Goal: Book appointment/travel/reservation

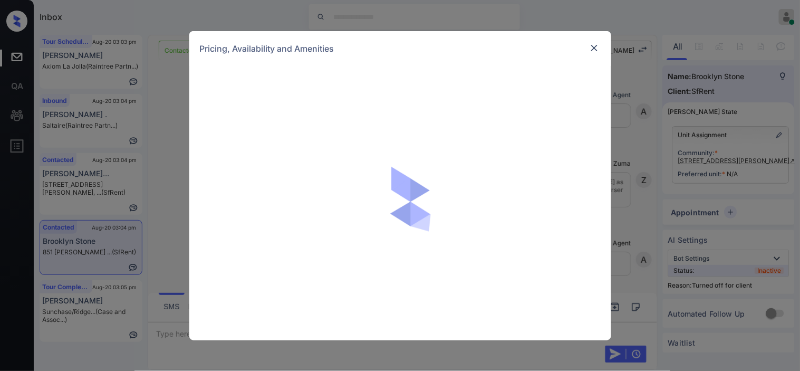
scroll to position [351, 0]
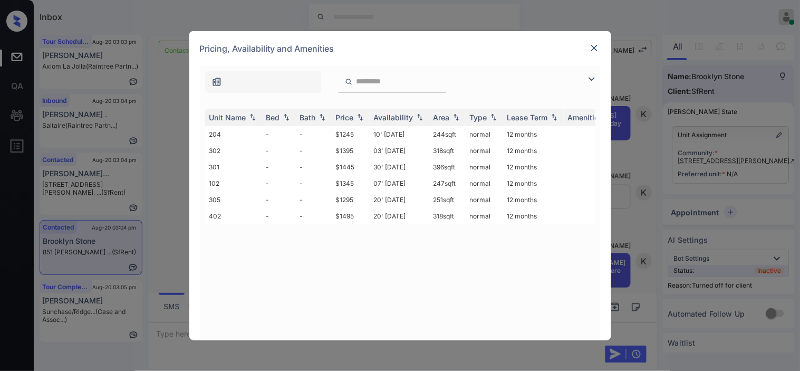
click at [588, 77] on img at bounding box center [591, 79] width 13 height 13
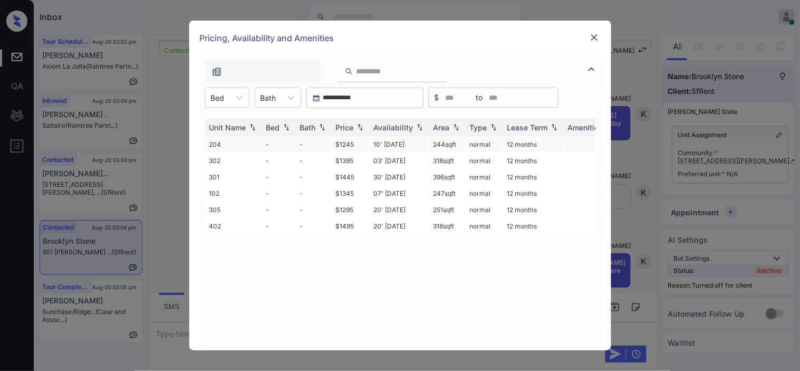
click at [360, 140] on td "$1245" at bounding box center [351, 144] width 38 height 16
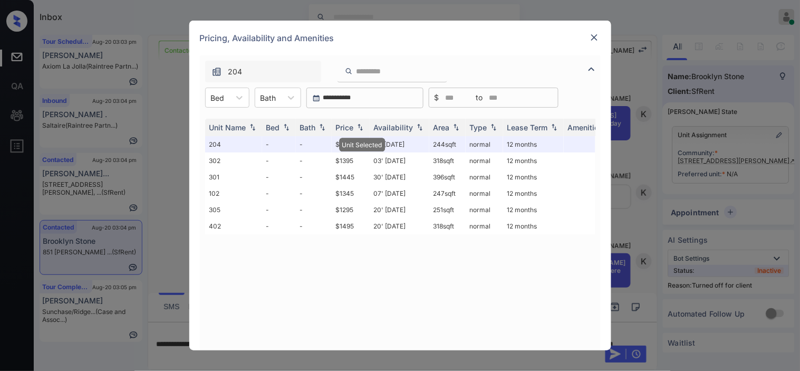
click at [594, 36] on img at bounding box center [594, 37] width 11 height 11
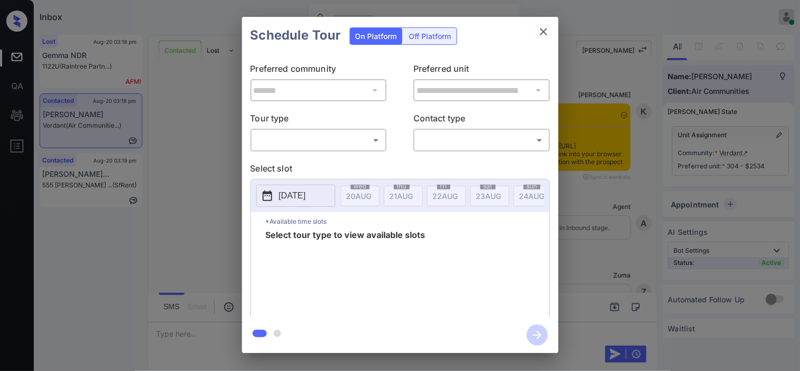
click at [335, 142] on body "Inbox Kristine Capara Online Set yourself offline Set yourself on break Profile…" at bounding box center [400, 185] width 800 height 371
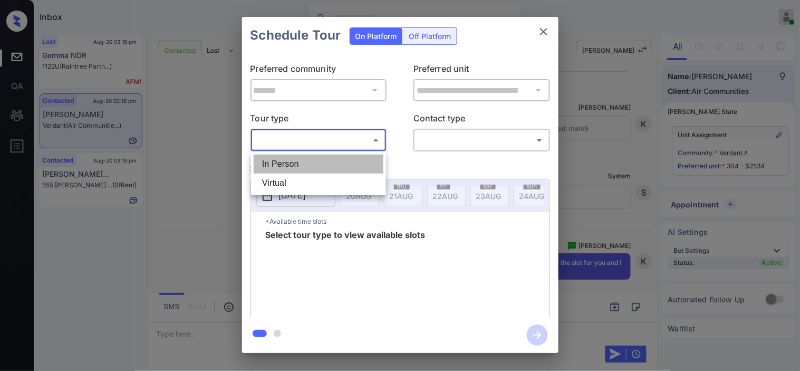
click at [335, 157] on li "In Person" at bounding box center [319, 163] width 130 height 19
type input "********"
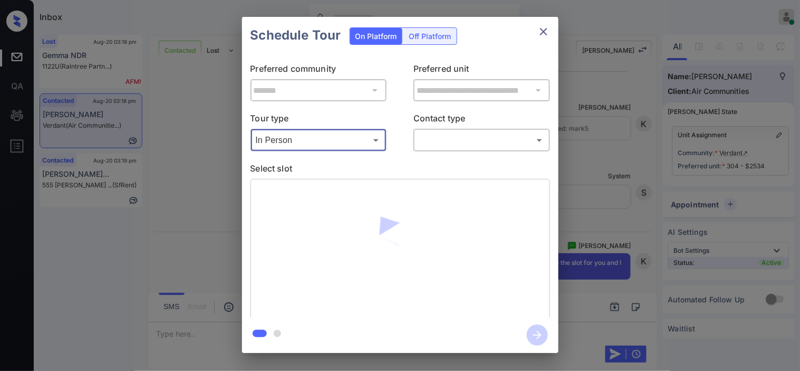
click at [434, 141] on body "Inbox Kristine Capara Online Set yourself offline Set yourself on break Profile…" at bounding box center [400, 185] width 800 height 371
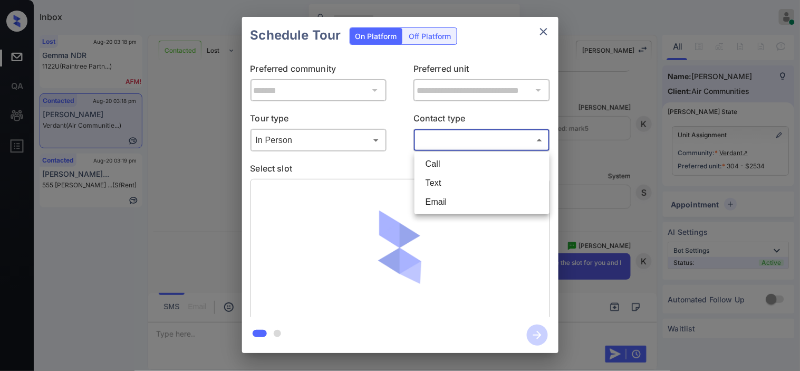
click at [433, 188] on li "Text" at bounding box center [482, 182] width 130 height 19
type input "****"
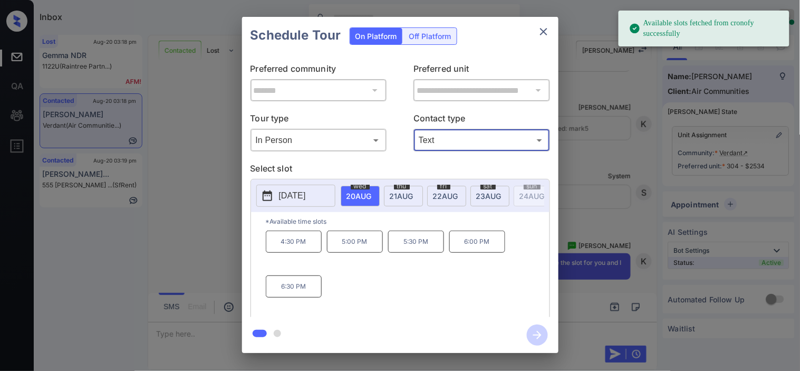
click at [279, 192] on p "2025-08-20" at bounding box center [292, 195] width 27 height 13
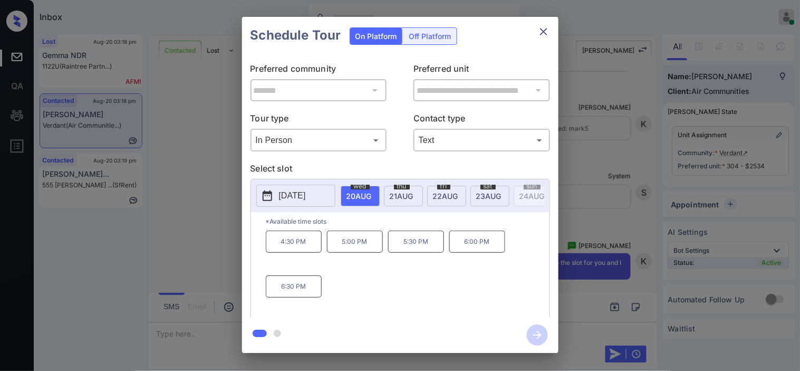
click at [418, 195] on div "thu 21 AUG" at bounding box center [403, 196] width 39 height 21
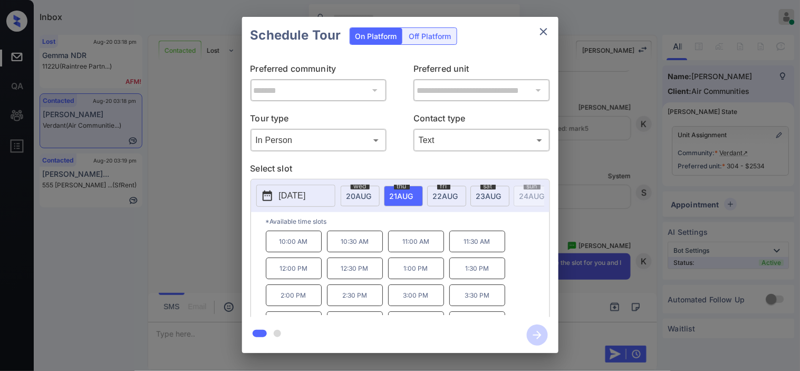
click at [294, 246] on p "10:00 AM" at bounding box center [294, 241] width 56 height 22
click at [534, 334] on icon "button" at bounding box center [537, 334] width 21 height 21
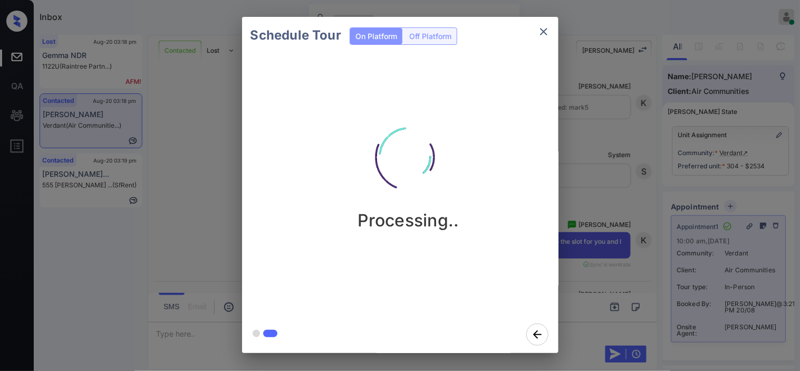
drag, startPoint x: 652, startPoint y: 272, endPoint x: 652, endPoint y: 264, distance: 8.4
click at [652, 264] on div "Schedule Tour On Platform Off Platform Processing.." at bounding box center [400, 184] width 800 height 369
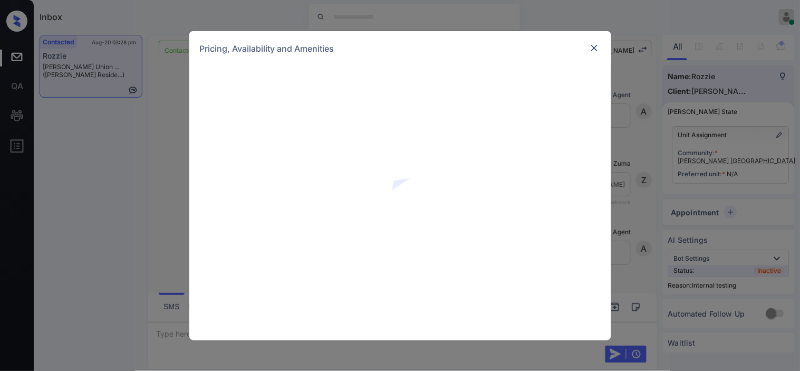
scroll to position [2745, 0]
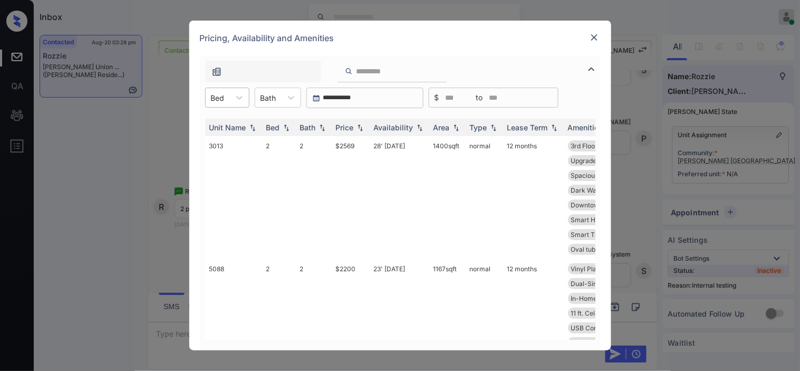
click at [224, 103] on div "Bed" at bounding box center [218, 97] width 24 height 15
click at [223, 136] on div "2" at bounding box center [227, 142] width 44 height 19
click at [356, 124] on img at bounding box center [360, 127] width 11 height 7
click at [356, 124] on img at bounding box center [360, 127] width 11 height 8
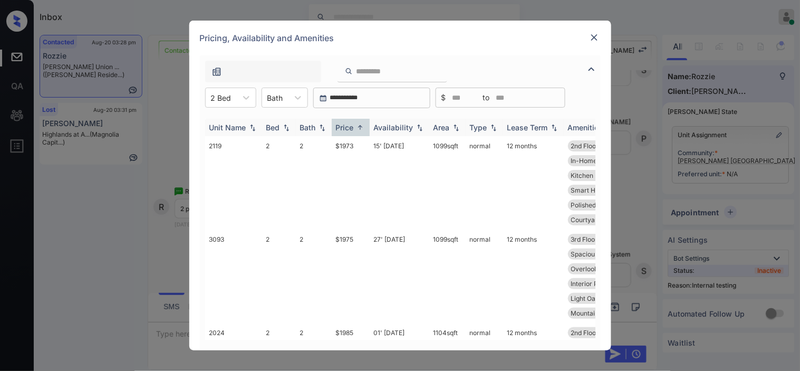
click at [356, 124] on img at bounding box center [360, 127] width 11 height 8
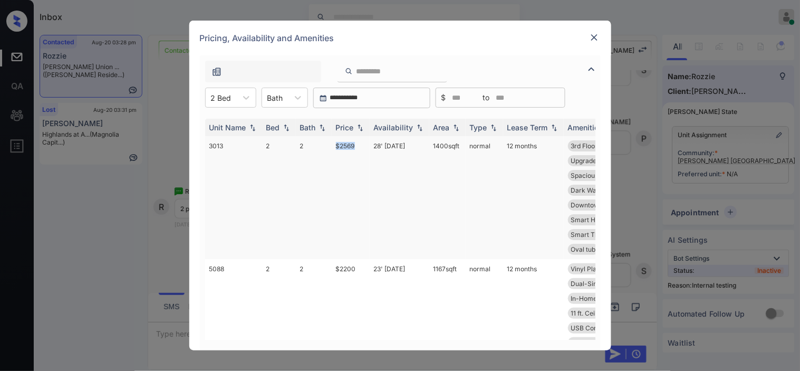
drag, startPoint x: 329, startPoint y: 144, endPoint x: 354, endPoint y: 144, distance: 24.8
click at [354, 144] on tr "3013 2 2 $2569 28' Jul 25 1400 sqft normal 12 months 3rd Floor Vinyl Plank - 2.…" at bounding box center [480, 197] width 551 height 123
copy tr "$2569"
click at [354, 144] on td "$2569" at bounding box center [351, 197] width 38 height 123
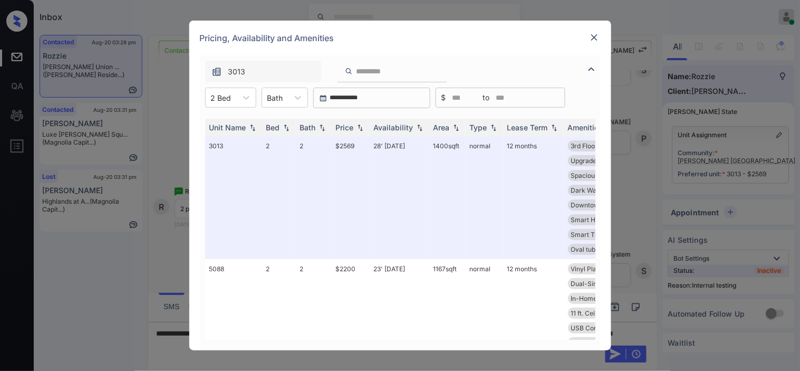
click at [590, 36] on img at bounding box center [594, 37] width 11 height 11
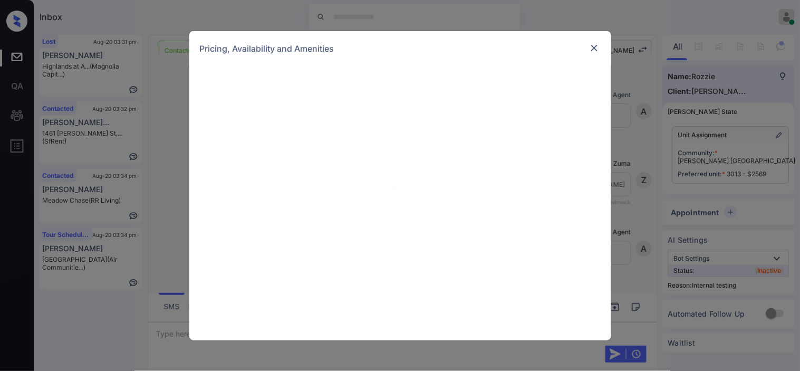
scroll to position [3164, 0]
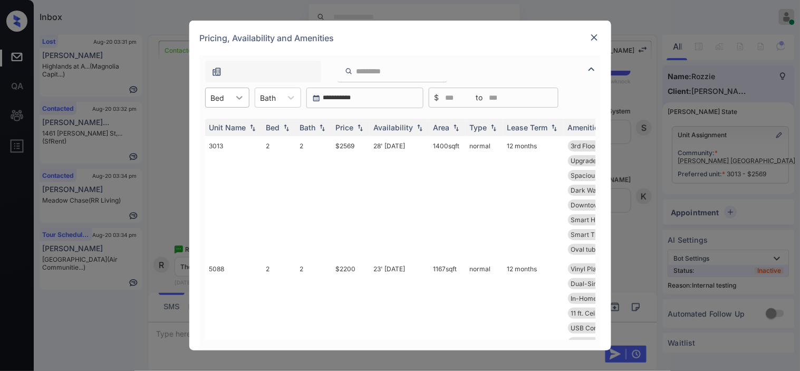
click at [229, 98] on div "Bed" at bounding box center [218, 97] width 24 height 15
click at [231, 140] on div "2" at bounding box center [227, 142] width 44 height 19
click at [360, 123] on div "Price" at bounding box center [351, 127] width 30 height 9
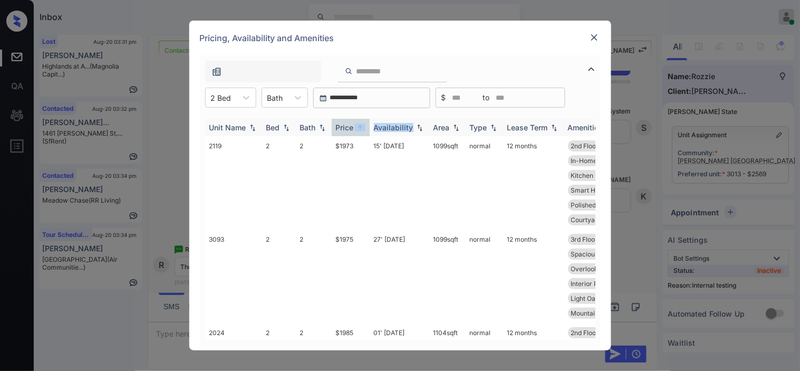
click at [360, 123] on div "Price" at bounding box center [351, 127] width 30 height 9
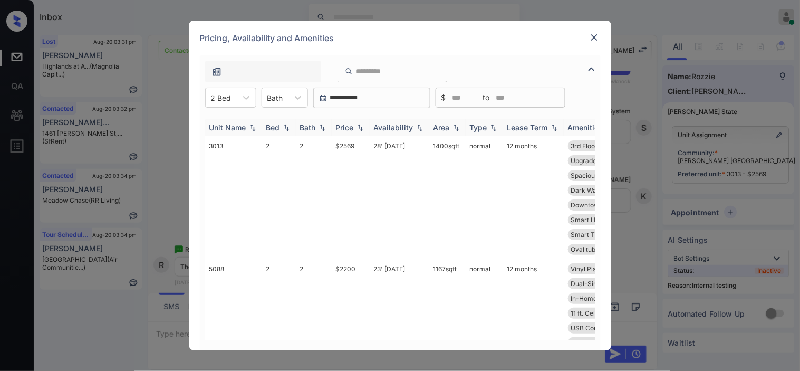
click at [360, 123] on div "Price" at bounding box center [351, 127] width 30 height 9
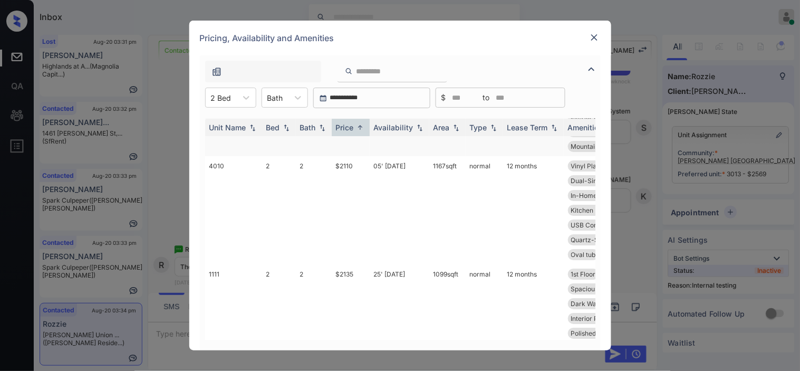
scroll to position [878, 0]
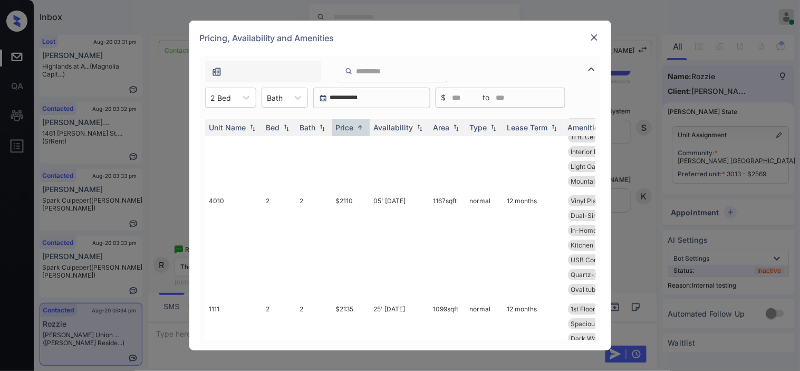
click at [596, 36] on img at bounding box center [594, 37] width 11 height 11
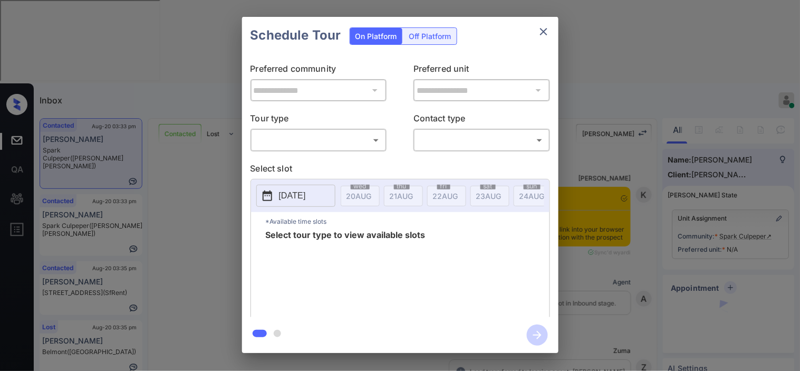
click at [313, 136] on body "Inbox [PERSON_NAME] Online Set yourself offline Set yourself on break Profile S…" at bounding box center [400, 185] width 800 height 371
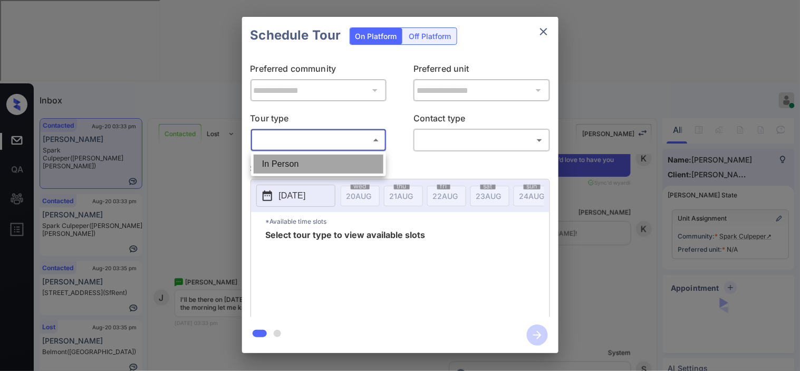
click at [312, 156] on li "In Person" at bounding box center [319, 163] width 130 height 19
type input "********"
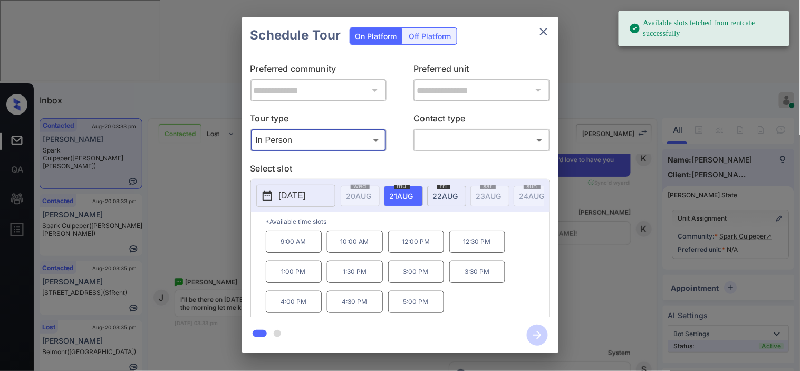
drag, startPoint x: 285, startPoint y: 192, endPoint x: 310, endPoint y: 209, distance: 30.3
click at [283, 191] on p "2025-08-21" at bounding box center [292, 195] width 27 height 13
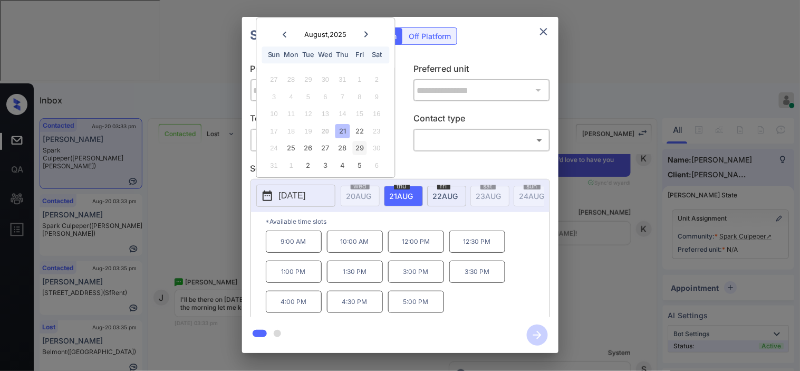
click at [359, 154] on div "29" at bounding box center [360, 148] width 14 height 14
click at [357, 161] on div "5" at bounding box center [360, 165] width 14 height 14
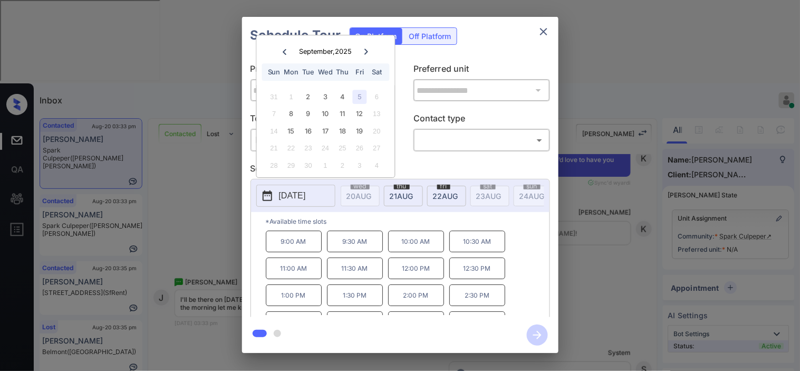
click at [177, 143] on div "**********" at bounding box center [400, 184] width 800 height 369
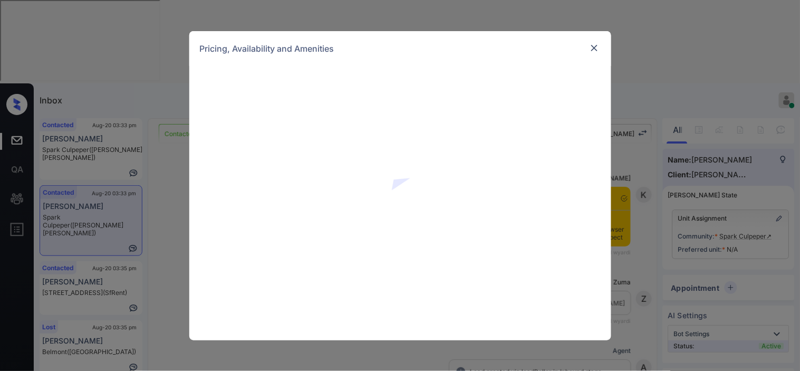
scroll to position [810, 0]
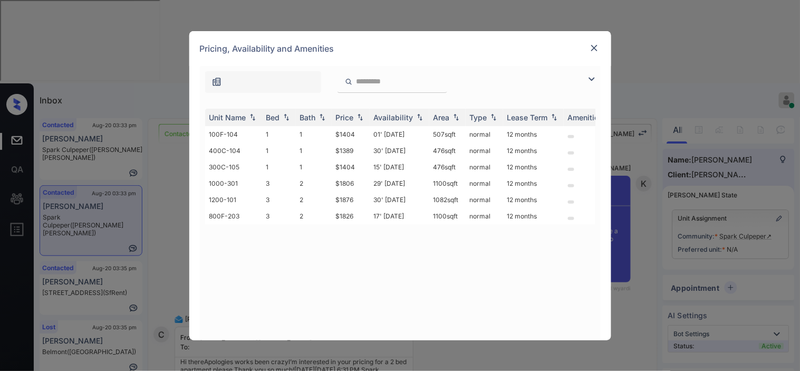
click at [591, 80] on img at bounding box center [591, 79] width 13 height 13
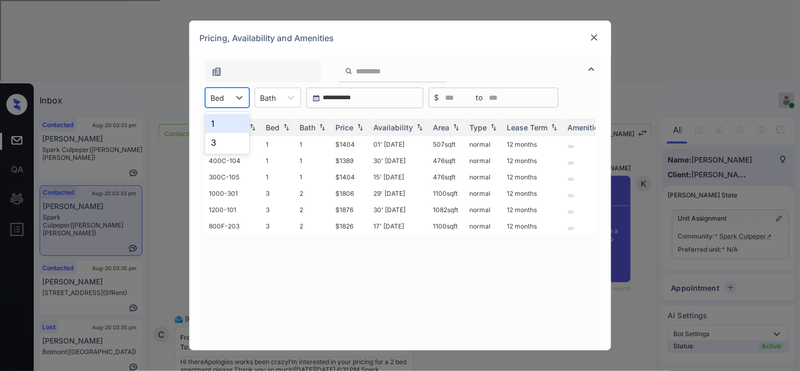
drag, startPoint x: 220, startPoint y: 91, endPoint x: 220, endPoint y: 104, distance: 13.2
click at [220, 93] on div "Bed" at bounding box center [218, 97] width 24 height 15
drag, startPoint x: 231, startPoint y: 135, endPoint x: 238, endPoint y: 144, distance: 11.2
click at [231, 139] on div "3" at bounding box center [227, 142] width 44 height 19
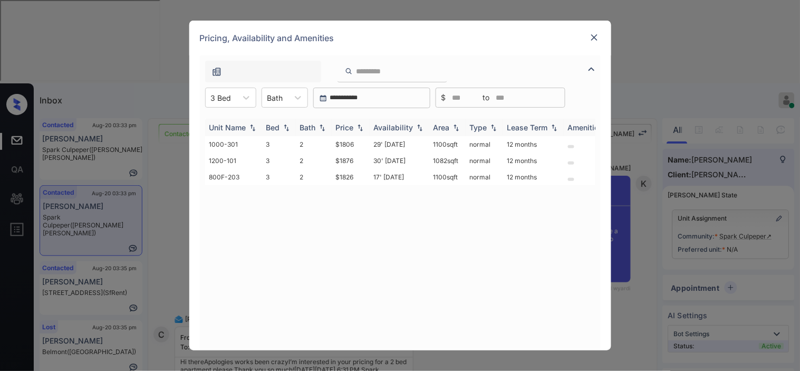
click at [359, 125] on img at bounding box center [360, 127] width 11 height 7
click at [359, 125] on img at bounding box center [360, 127] width 11 height 8
drag, startPoint x: 328, startPoint y: 144, endPoint x: 365, endPoint y: 144, distance: 36.9
click at [365, 144] on tr "1000-301 3 2 $1806 29' [DATE] sqft normal 12 months" at bounding box center [480, 144] width 551 height 16
copy tr "$1806"
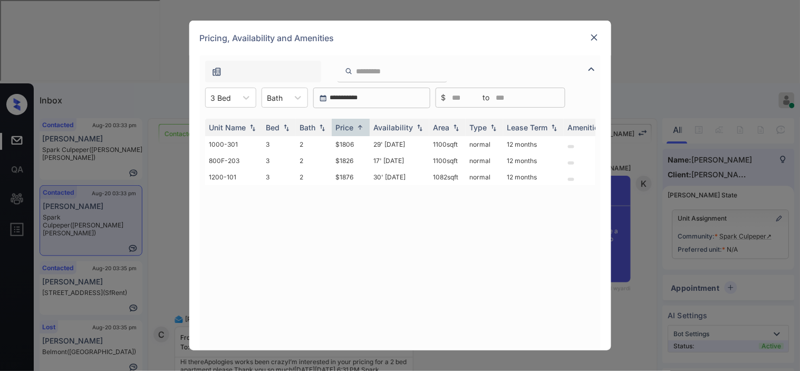
click at [587, 37] on div "Pricing, Availability and Amenities" at bounding box center [400, 38] width 422 height 35
click at [599, 37] on div at bounding box center [594, 37] width 13 height 13
